Goal: Task Accomplishment & Management: Complete application form

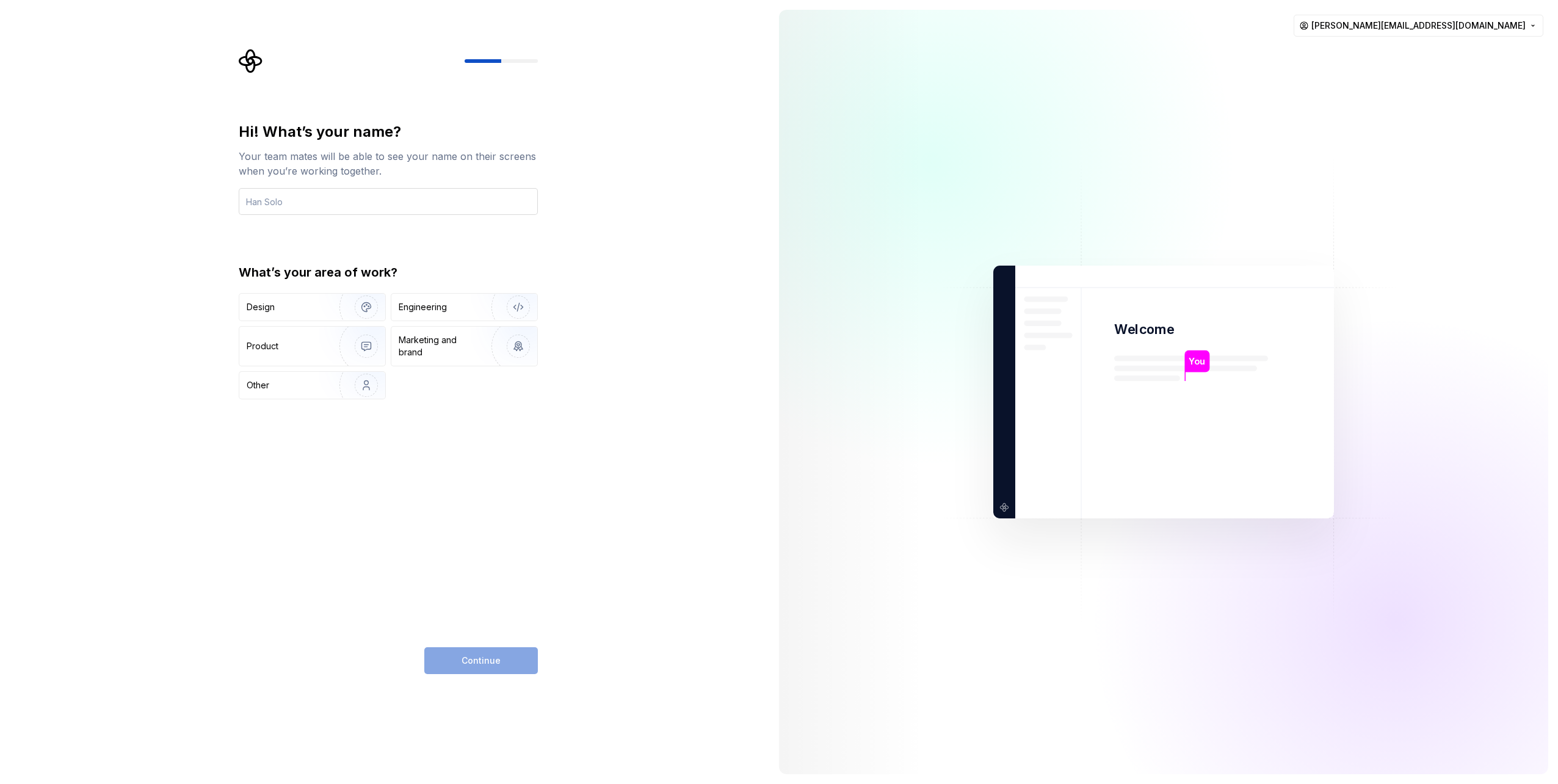
click at [300, 205] on input "text" at bounding box center [388, 201] width 300 height 27
type input "[PERSON_NAME]"
click at [320, 311] on img "button" at bounding box center [358, 307] width 78 height 82
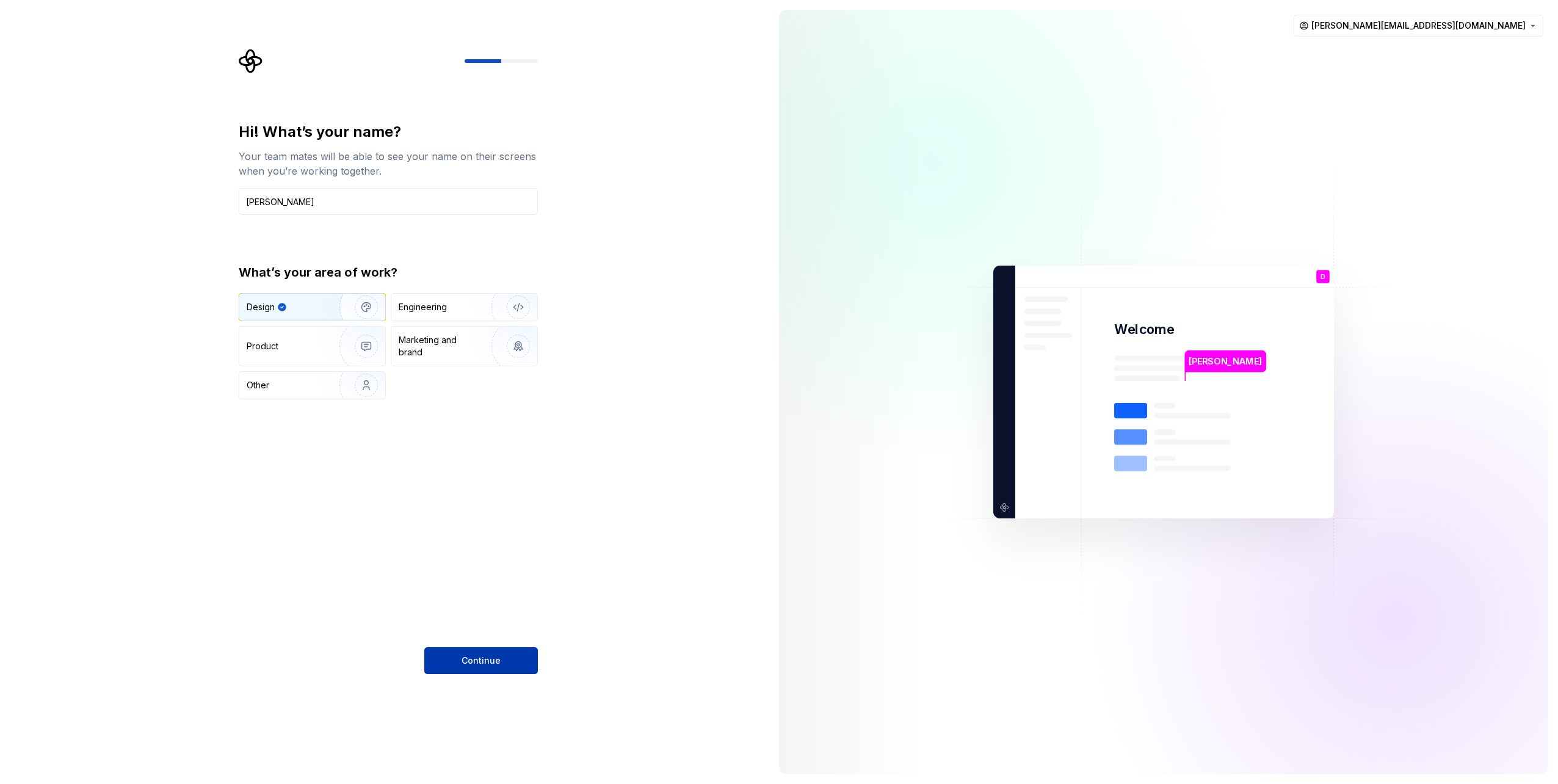
click at [456, 663] on button "Continue" at bounding box center [481, 660] width 114 height 27
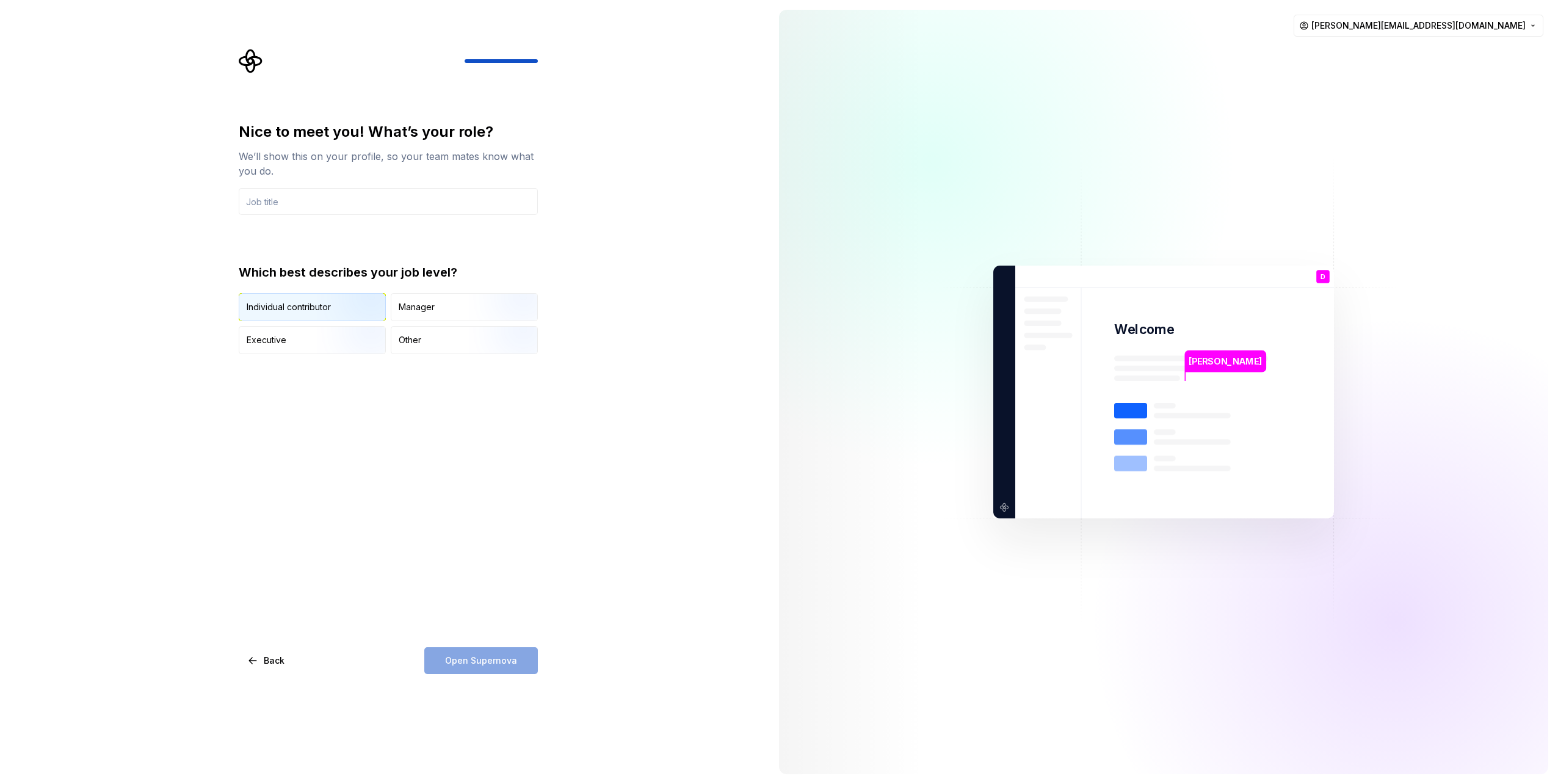
click at [298, 312] on div "Individual contributor" at bounding box center [289, 307] width 85 height 12
click at [273, 207] on input "text" at bounding box center [388, 201] width 300 height 27
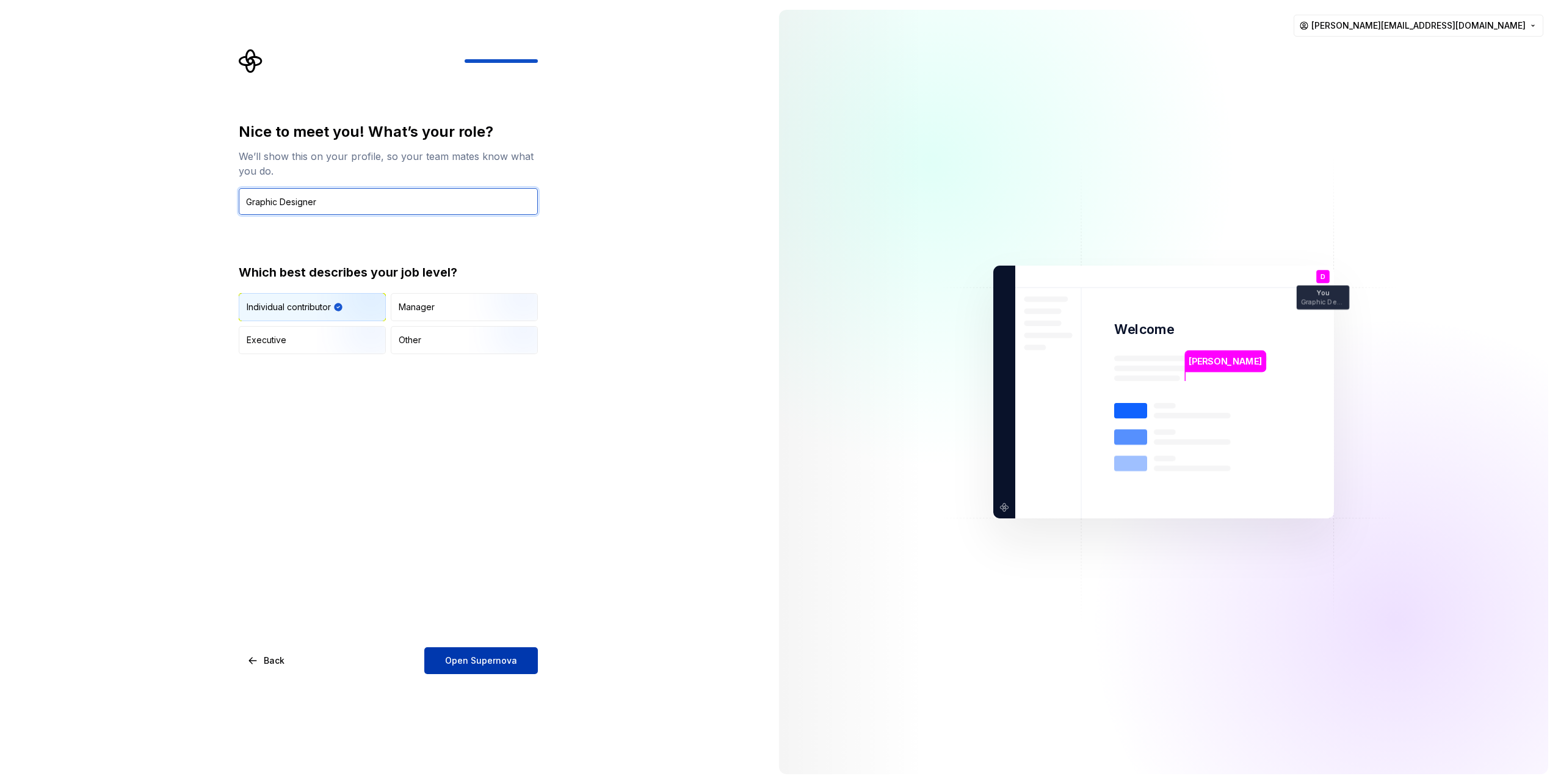
type input "Graphic Designer"
click at [484, 661] on span "Open Supernova" at bounding box center [481, 660] width 72 height 12
